Goal: Use online tool/utility: Utilize a website feature to perform a specific function

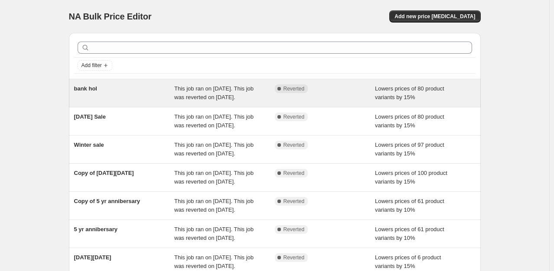
click at [140, 92] on div "bank hol" at bounding box center [124, 93] width 101 height 17
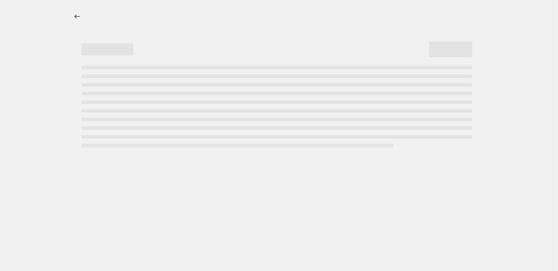
select select "percentage"
select select "product_status"
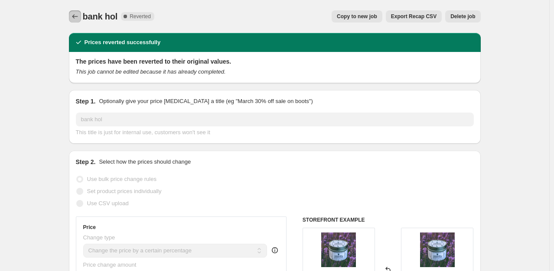
click at [81, 13] on button "Price change jobs" at bounding box center [75, 16] width 12 height 12
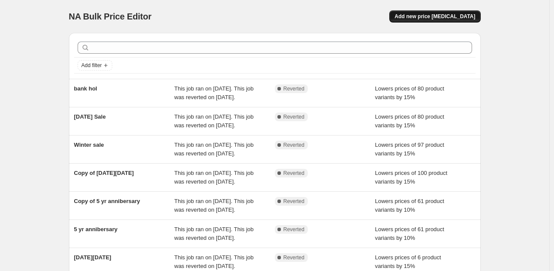
click at [445, 19] on span "Add new price change job" at bounding box center [435, 16] width 81 height 7
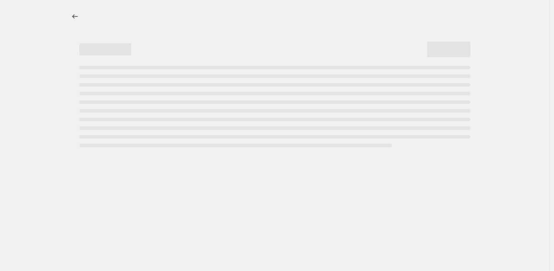
select select "percentage"
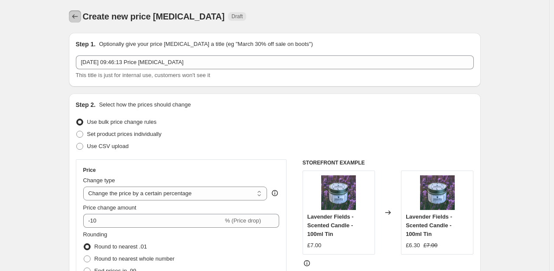
click at [75, 11] on button "Price change jobs" at bounding box center [75, 16] width 12 height 12
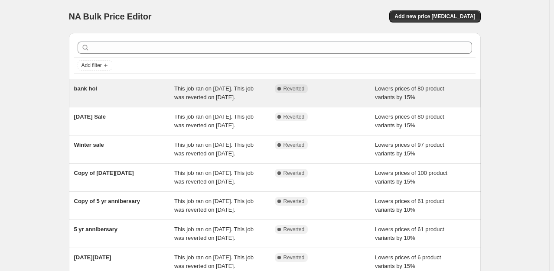
click at [219, 94] on span "This job ran on 23 May 2025. This job was reverted on 26 May 2025." at bounding box center [213, 92] width 79 height 15
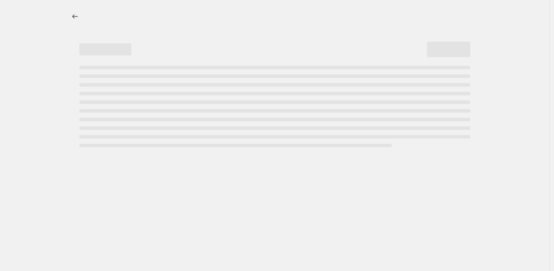
select select "percentage"
select select "product_status"
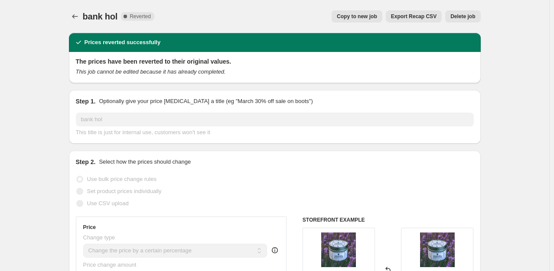
click at [358, 15] on span "Copy to new job" at bounding box center [357, 16] width 40 height 7
select select "percentage"
select select "product_status"
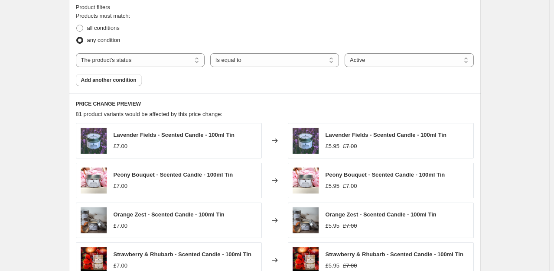
scroll to position [487, 0]
